Goal: Task Accomplishment & Management: Use online tool/utility

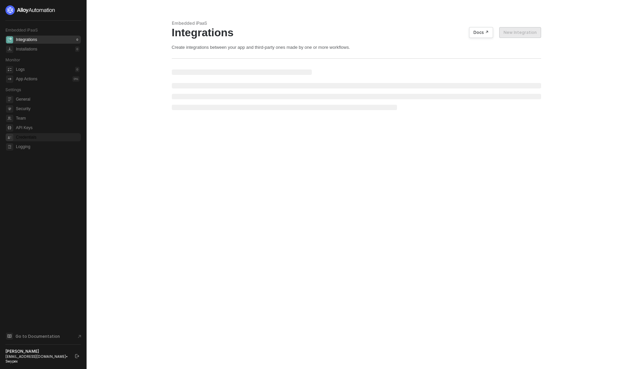
click at [34, 139] on span "Credentials" at bounding box center [48, 137] width 64 height 8
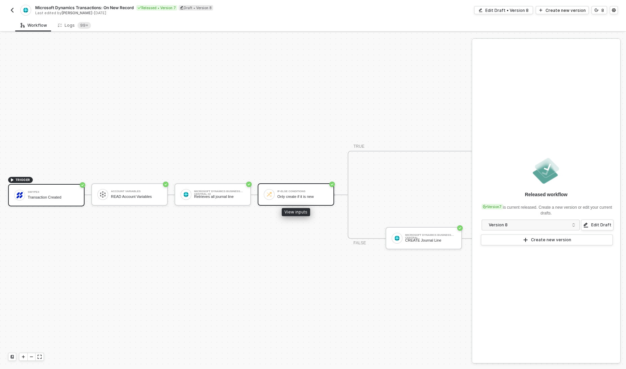
scroll to position [18, 37]
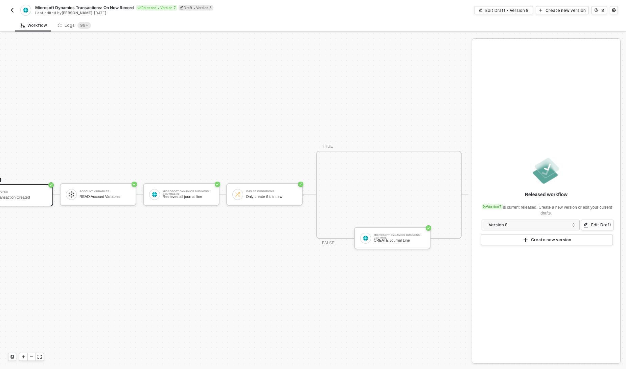
click at [316, 256] on div "TRIGGER Swypex Transaction Created Account Variables READ Account Variables Mic…" at bounding box center [219, 194] width 500 height 348
drag, startPoint x: 344, startPoint y: 263, endPoint x: 233, endPoint y: 264, distance: 111.0
click at [233, 264] on div "TRIGGER Swypex Transaction Created Account Variables READ Account Variables Mic…" at bounding box center [219, 194] width 500 height 348
click at [230, 259] on div "TRIGGER Swypex Transaction Created Account Variables READ Account Variables Mic…" at bounding box center [219, 194] width 500 height 348
click at [12, 11] on img "button" at bounding box center [11, 9] width 5 height 5
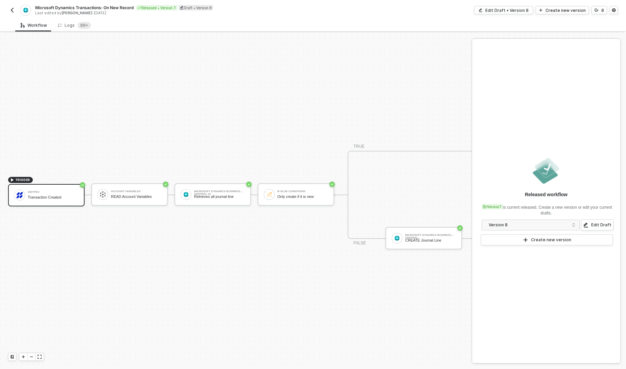
scroll to position [18, 37]
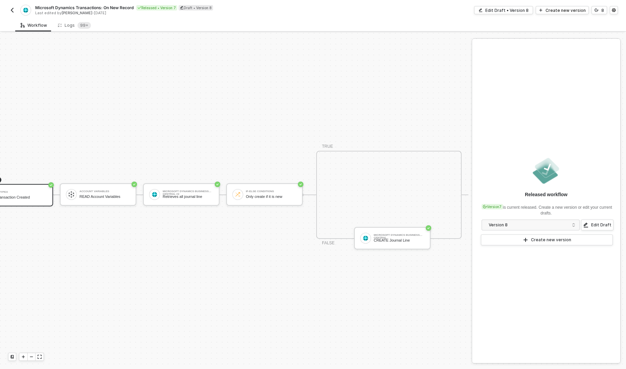
click at [14, 12] on img "button" at bounding box center [11, 9] width 5 height 5
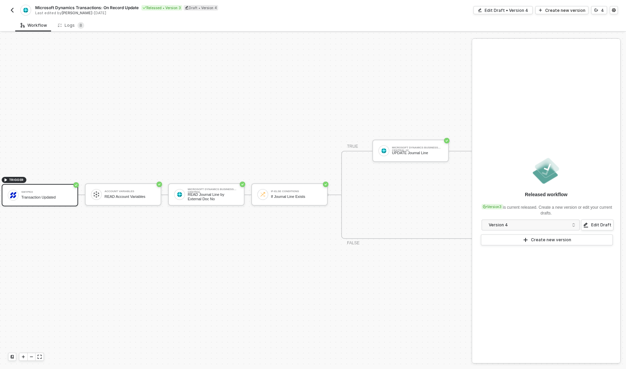
scroll to position [18, 30]
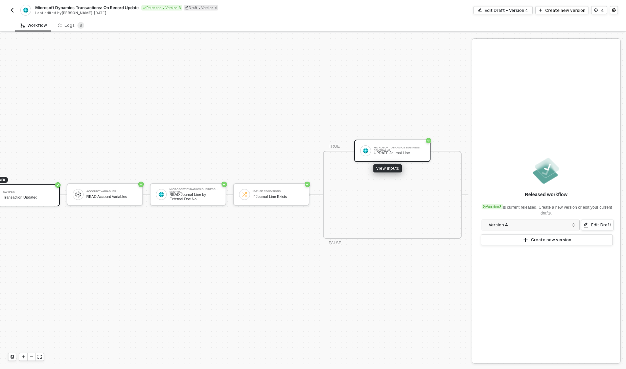
click at [387, 145] on div "Microsoft Dynamics Business Central #2 UPDATE Journal Line" at bounding box center [399, 150] width 51 height 13
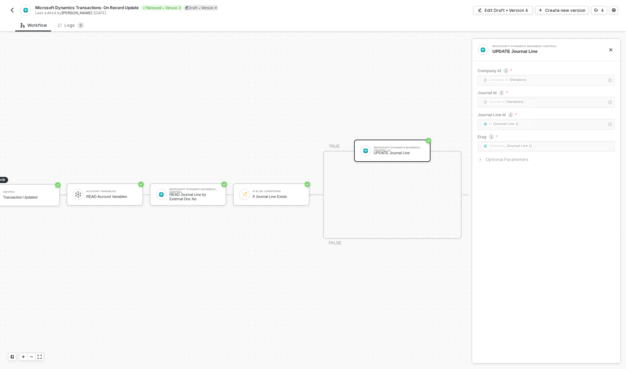
click at [481, 161] on icon "icon-arrow-right-small" at bounding box center [480, 159] width 4 height 4
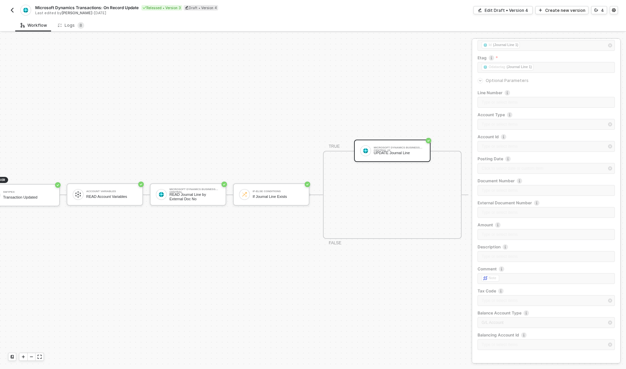
scroll to position [0, 0]
click at [13, 12] on img "button" at bounding box center [11, 9] width 5 height 5
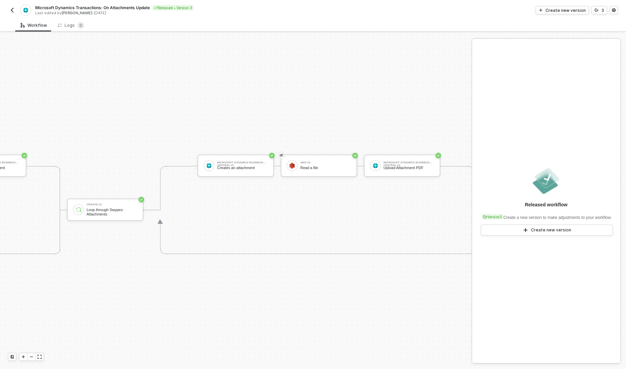
scroll to position [177, 522]
click at [314, 166] on div "Read a file" at bounding box center [325, 167] width 51 height 4
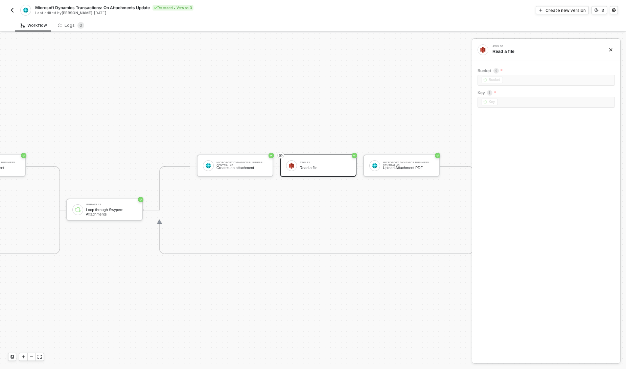
scroll to position [177, 539]
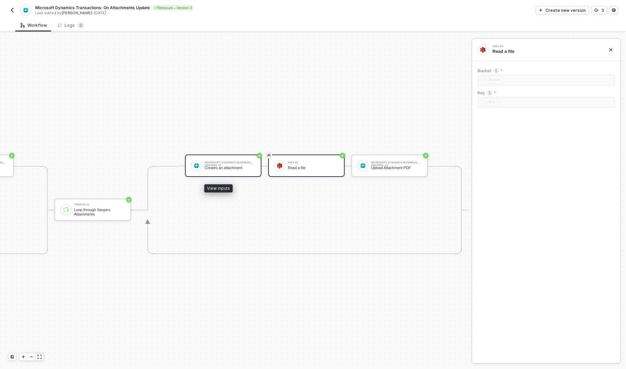
click at [244, 170] on div "Microsoft Dynamics Business Central #2 Creates an attachment" at bounding box center [230, 165] width 51 height 13
click at [328, 165] on div "AWS S3 Read a file" at bounding box center [313, 165] width 51 height 13
click at [566, 10] on div "Create new version" at bounding box center [566, 10] width 40 height 6
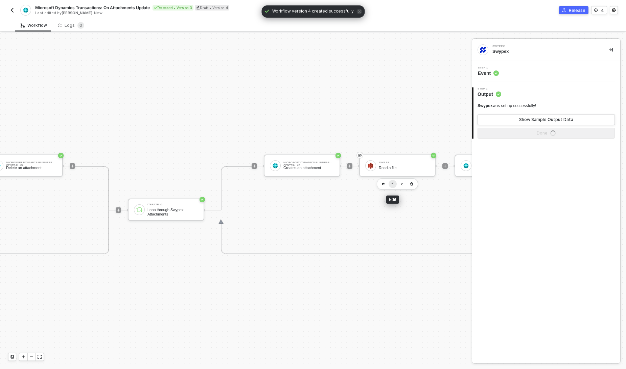
click at [393, 184] on img "button" at bounding box center [393, 183] width 3 height 3
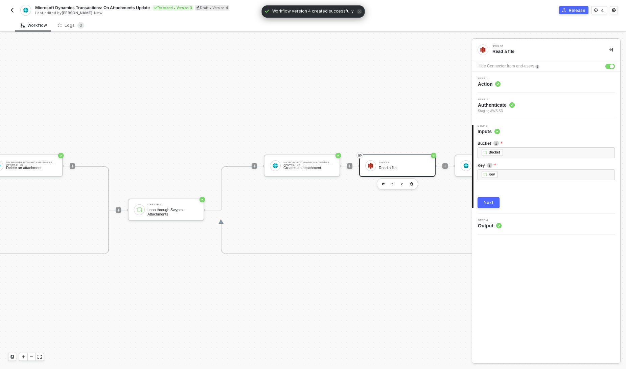
click at [505, 103] on span "Authenticate" at bounding box center [496, 105] width 37 height 7
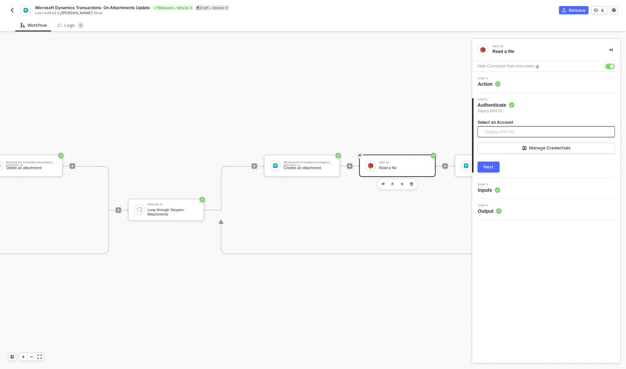
click at [527, 131] on span "Staging AWS S3" at bounding box center [545, 131] width 120 height 11
click at [527, 161] on span "Prod AWS S3" at bounding box center [546, 161] width 127 height 11
click at [498, 169] on button "Next" at bounding box center [489, 166] width 22 height 11
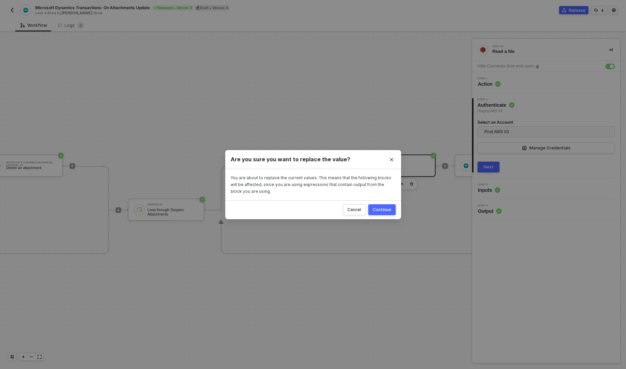
click at [387, 211] on div "Continue" at bounding box center [382, 209] width 19 height 5
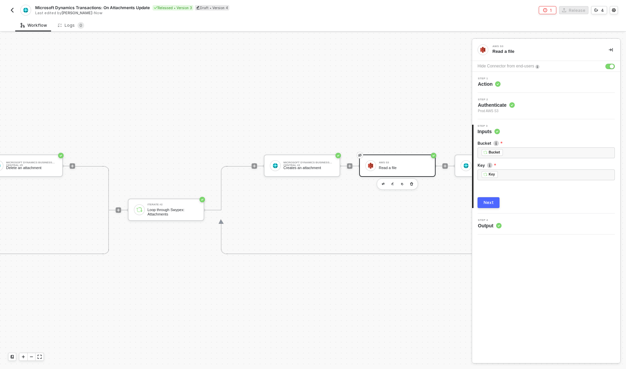
click at [492, 204] on div "Next" at bounding box center [489, 202] width 10 height 5
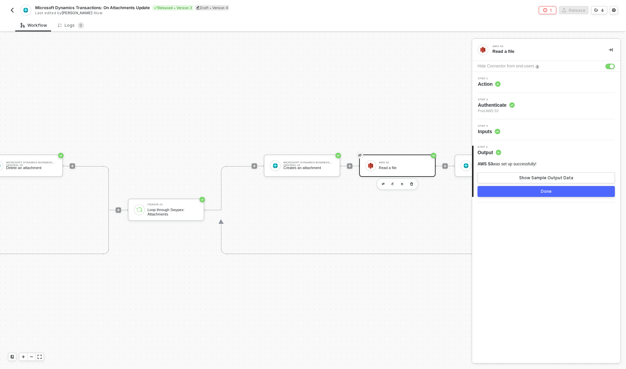
click at [521, 195] on button "Done" at bounding box center [546, 191] width 137 height 11
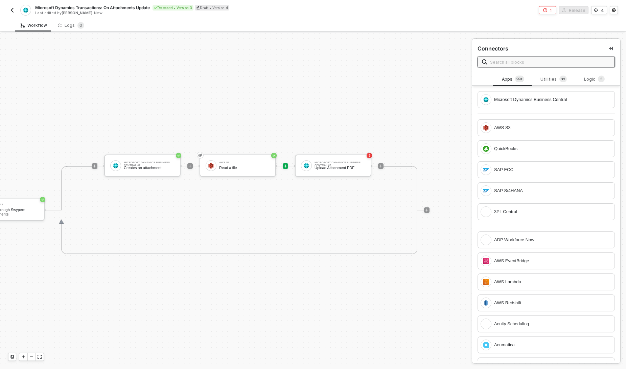
scroll to position [177, 704]
click at [548, 10] on icon "icon-error-page" at bounding box center [545, 10] width 4 height 4
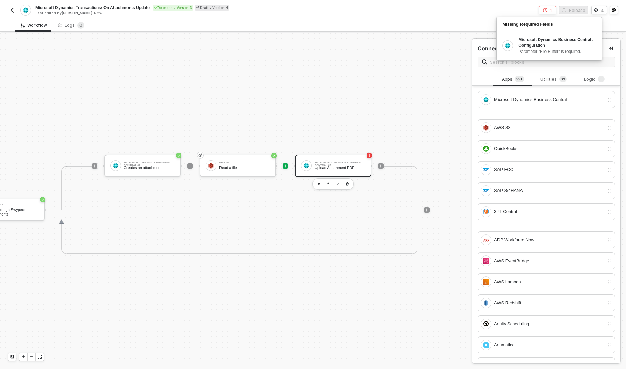
click at [326, 169] on div "Upload Attachment PDF" at bounding box center [340, 167] width 51 height 4
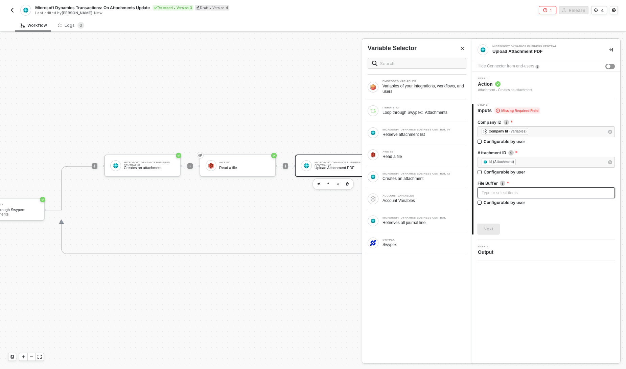
click at [508, 191] on div "Type or select items ﻿" at bounding box center [546, 192] width 129 height 6
click at [411, 158] on div "Read a file" at bounding box center [425, 156] width 84 height 5
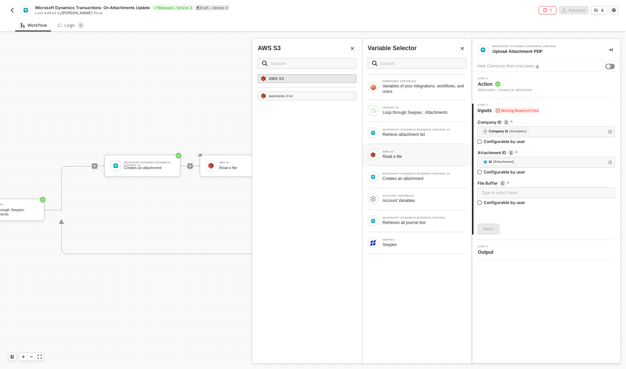
click at [291, 80] on div "AWS S3" at bounding box center [307, 78] width 99 height 9
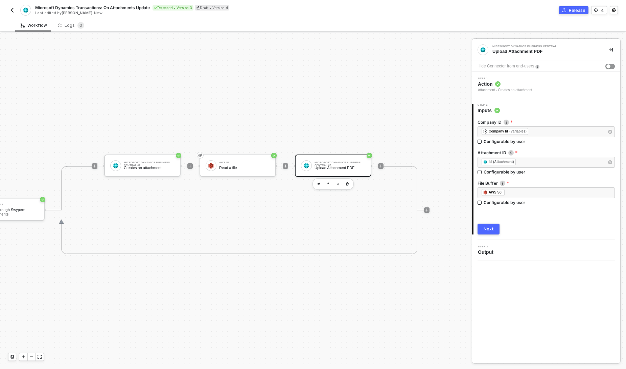
click at [525, 232] on div "Next" at bounding box center [546, 228] width 137 height 11
click at [492, 228] on div "Next" at bounding box center [489, 228] width 10 height 5
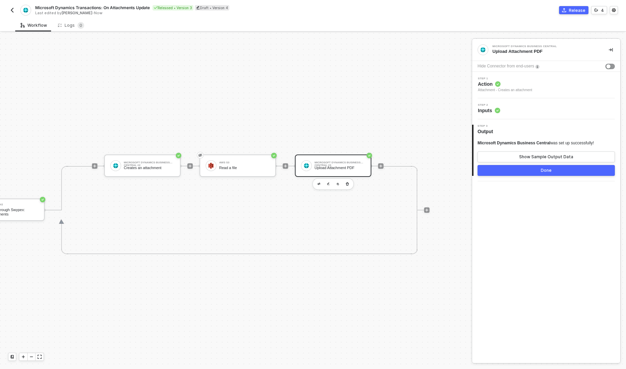
click at [560, 174] on button "Done" at bounding box center [546, 170] width 137 height 11
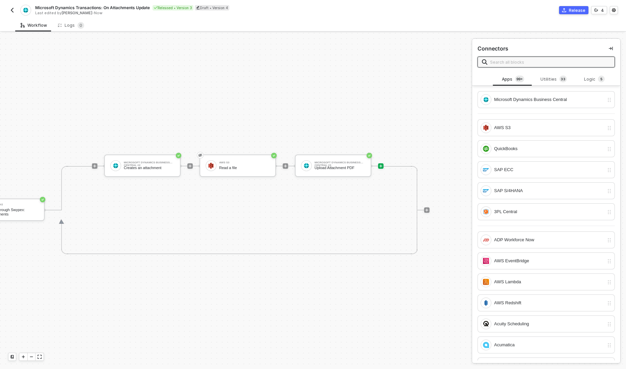
click at [577, 12] on div "Release" at bounding box center [577, 10] width 17 height 6
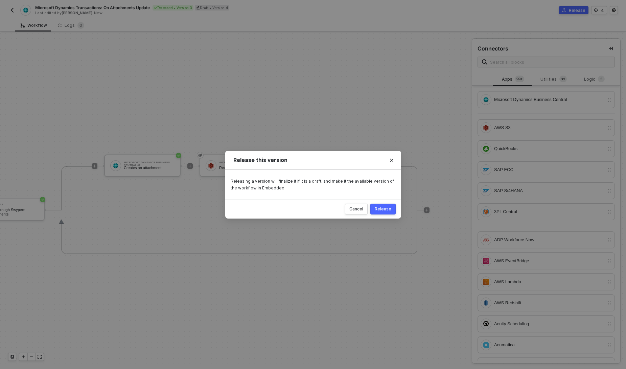
click at [393, 207] on button "Release" at bounding box center [383, 208] width 25 height 11
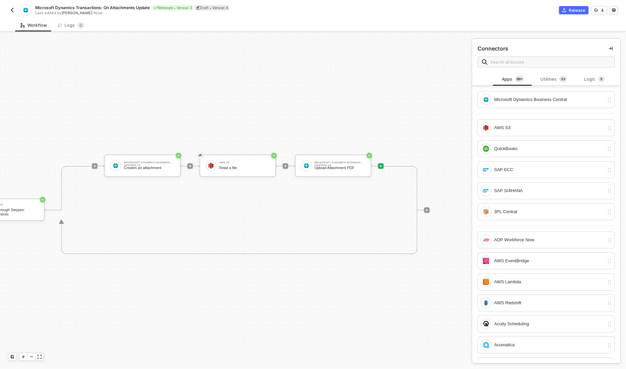
scroll to position [177, 533]
